Goal: Task Accomplishment & Management: Use online tool/utility

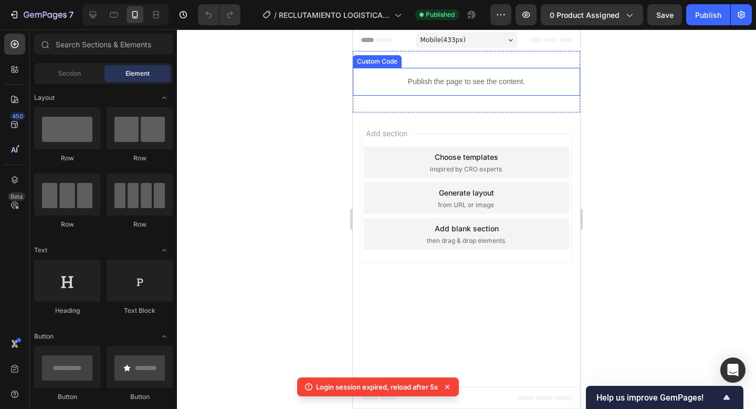
click at [457, 79] on p "Publish the page to see the content." at bounding box center [466, 81] width 227 height 11
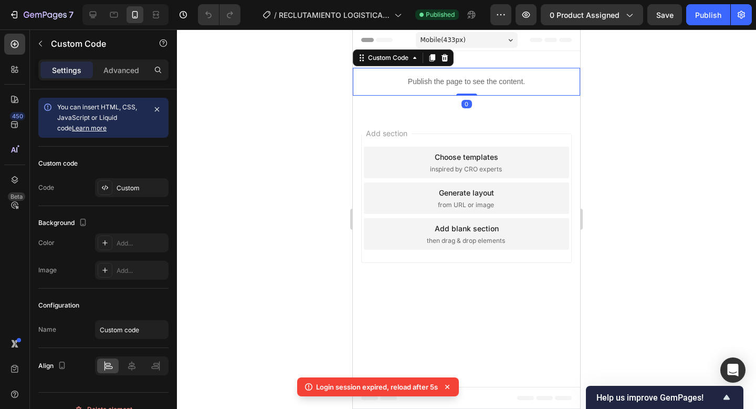
click at [457, 79] on p "Publish the page to see the content." at bounding box center [466, 81] width 227 height 11
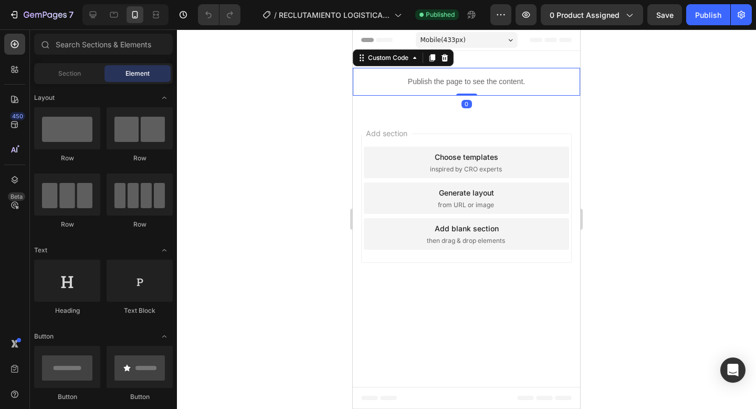
click at [466, 75] on div "Publish the page to see the content." at bounding box center [466, 82] width 227 height 28
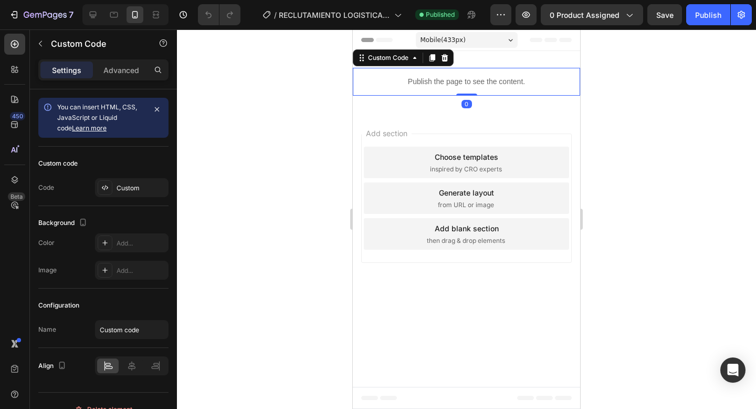
click at [466, 75] on div "Publish the page to see the content." at bounding box center [466, 82] width 227 height 28
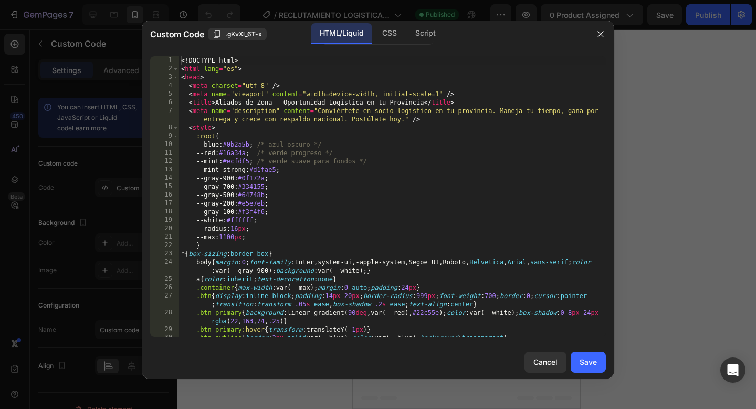
click at [418, 203] on div "<! DOCTYPE html > < html lang = "es" > < head > < meta charset = "utf-8" /> < m…" at bounding box center [392, 209] width 427 height 306
type textarea "</html>"
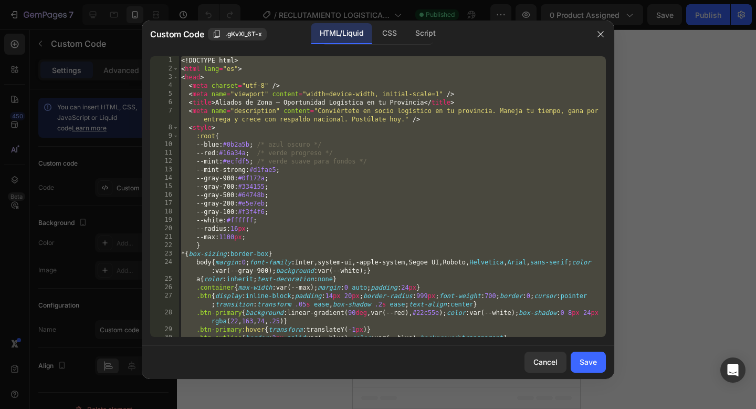
paste textarea
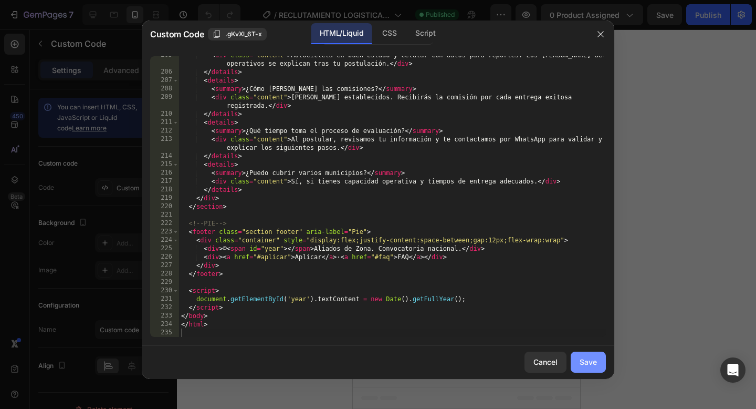
click at [590, 359] on div "Save" at bounding box center [588, 361] width 17 height 11
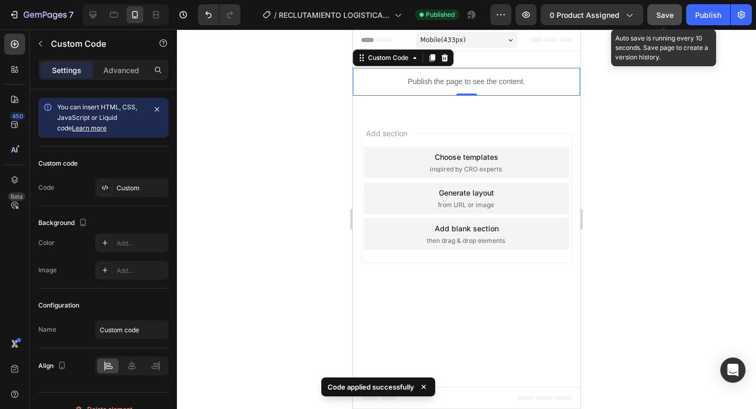
click at [667, 14] on span "Save" at bounding box center [665, 15] width 17 height 9
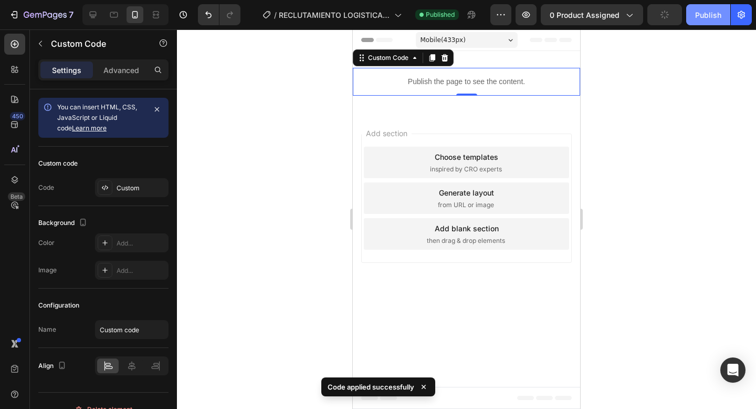
click at [695, 14] on button "Publish" at bounding box center [709, 14] width 44 height 21
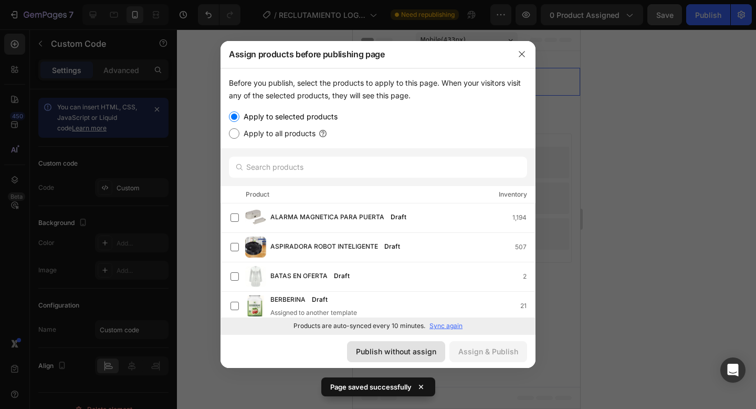
click at [381, 348] on div "Publish without assign" at bounding box center [396, 351] width 80 height 11
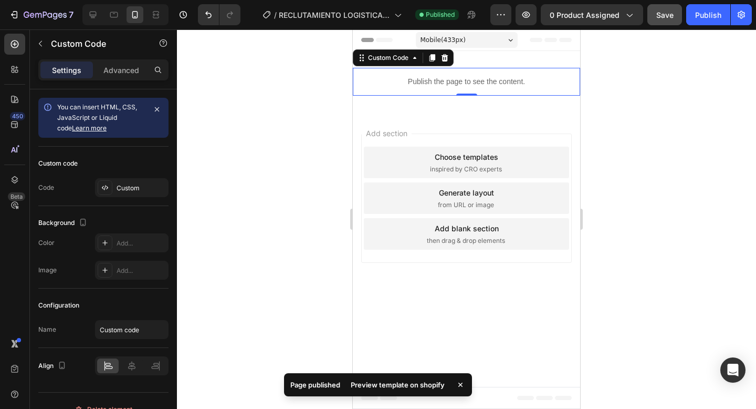
click at [389, 386] on div "Preview template on shopify" at bounding box center [398, 384] width 107 height 15
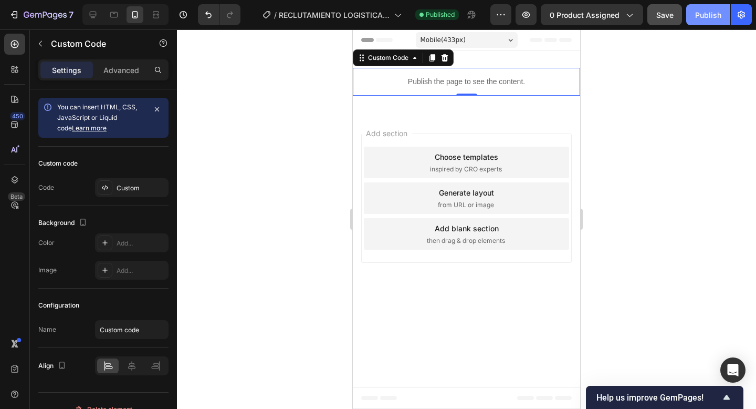
click at [701, 18] on div "Publish" at bounding box center [709, 14] width 26 height 11
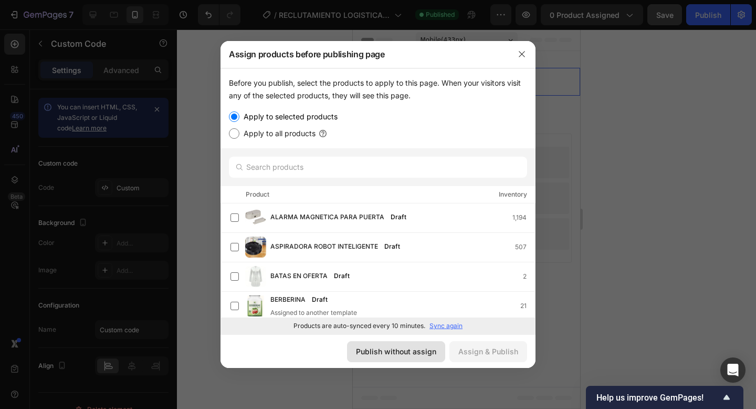
click at [382, 353] on div "Publish without assign" at bounding box center [396, 351] width 80 height 11
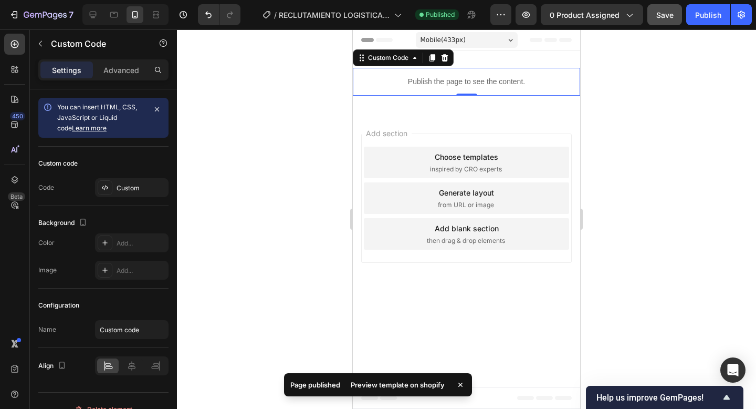
click at [388, 387] on div "Preview template on shopify" at bounding box center [398, 384] width 107 height 15
